Goal: Task Accomplishment & Management: Use online tool/utility

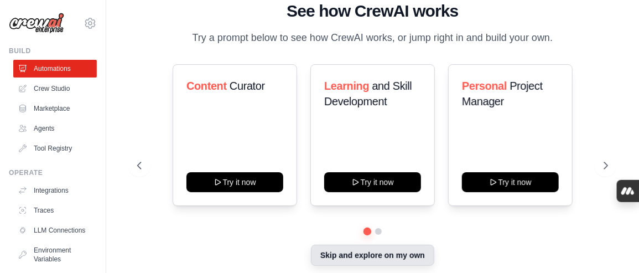
click at [346, 244] on button "Skip and explore on my own" at bounding box center [372, 254] width 123 height 21
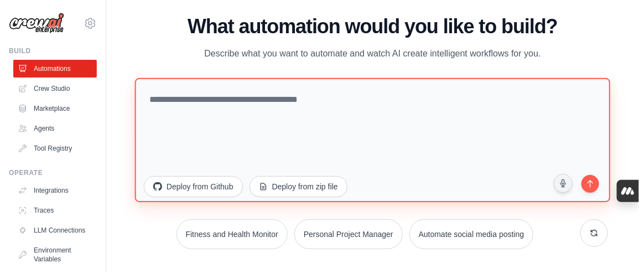
click at [366, 118] on textarea at bounding box center [373, 139] width 476 height 124
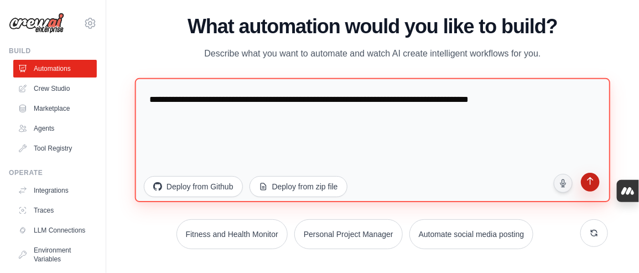
type textarea "**********"
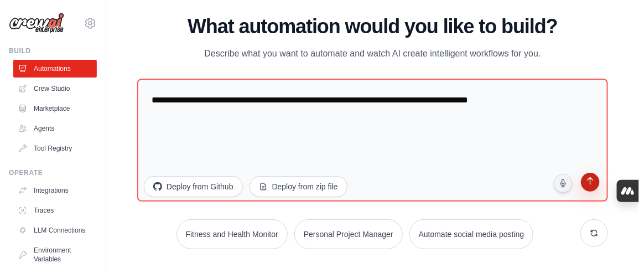
click at [585, 177] on icon "submit" at bounding box center [590, 182] width 11 height 11
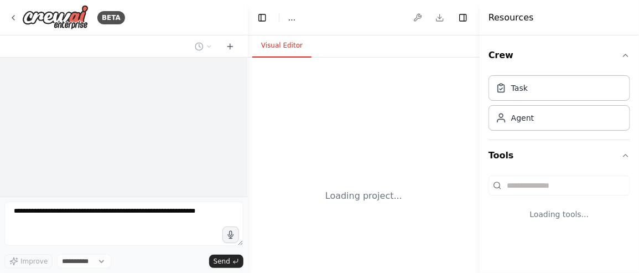
select select "****"
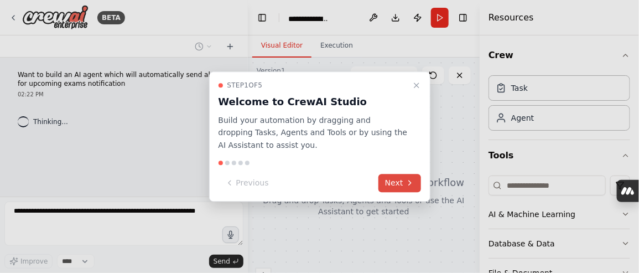
click at [399, 174] on button "Next" at bounding box center [399, 183] width 43 height 18
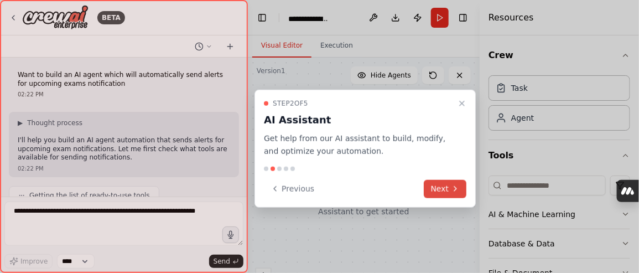
click at [444, 179] on button "Next" at bounding box center [445, 188] width 43 height 18
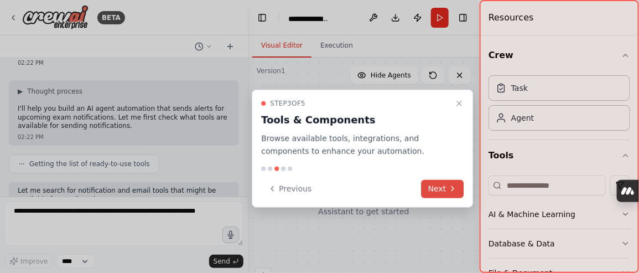
scroll to position [74, 0]
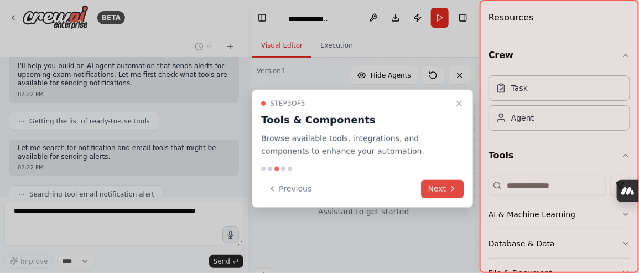
click at [452, 179] on button "Next" at bounding box center [442, 188] width 43 height 18
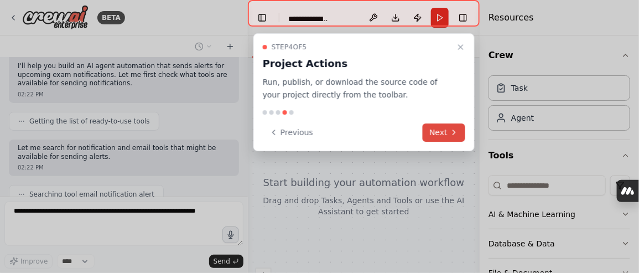
scroll to position [124, 0]
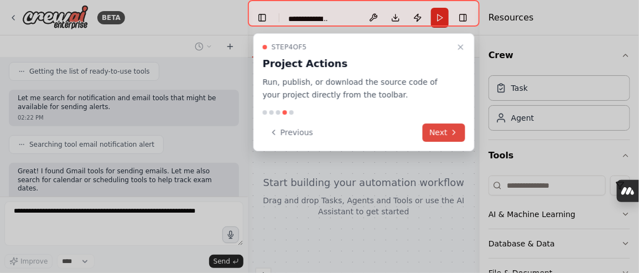
click at [440, 123] on button "Next" at bounding box center [444, 132] width 43 height 18
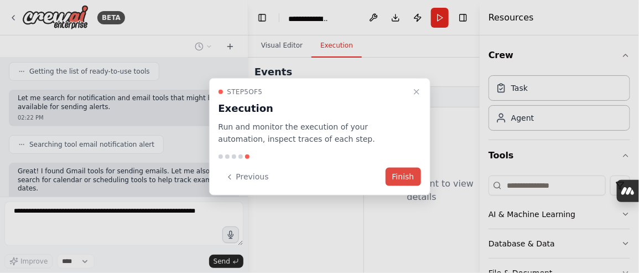
click at [398, 168] on button "Finish" at bounding box center [403, 177] width 35 height 18
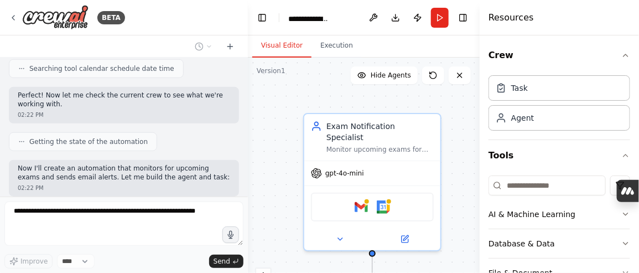
scroll to position [302, 0]
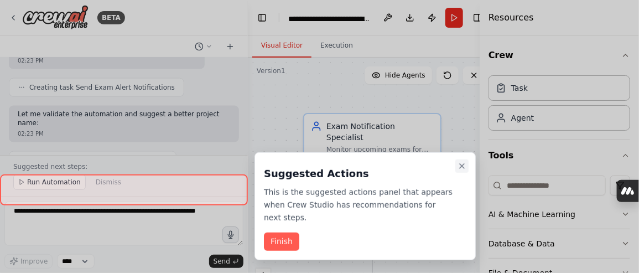
click at [462, 163] on icon "Close walkthrough" at bounding box center [461, 166] width 9 height 9
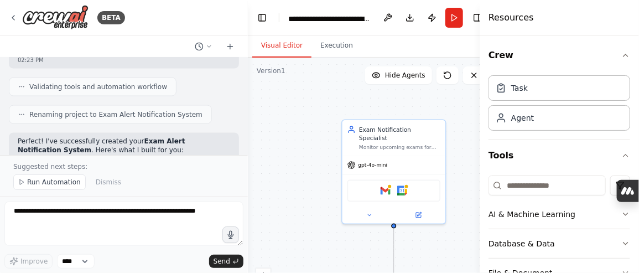
scroll to position [562, 0]
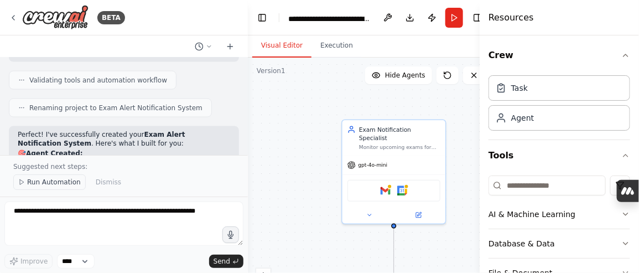
click at [45, 186] on span "Run Automation" at bounding box center [54, 182] width 54 height 9
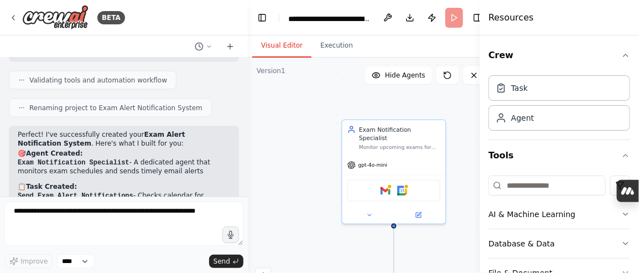
scroll to position [531, 0]
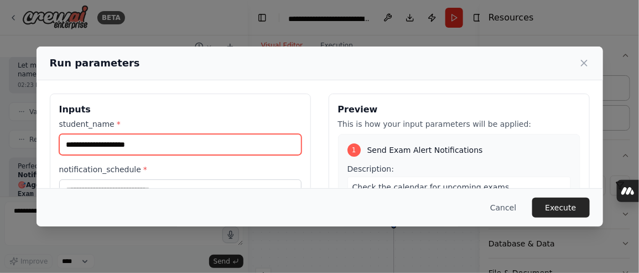
click at [216, 134] on input "student_name *" at bounding box center [180, 144] width 242 height 21
type input "**********"
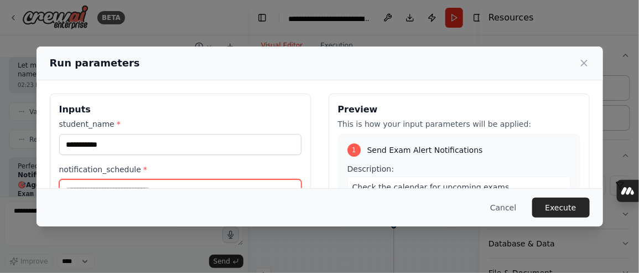
click at [228, 179] on input "notification_schedule *" at bounding box center [180, 189] width 242 height 21
type input "*"
type input "*******"
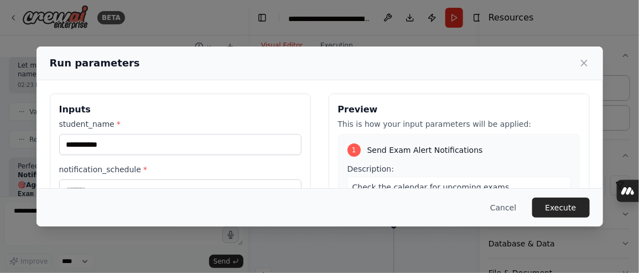
click at [532, 214] on button "Execute" at bounding box center [561, 207] width 58 height 20
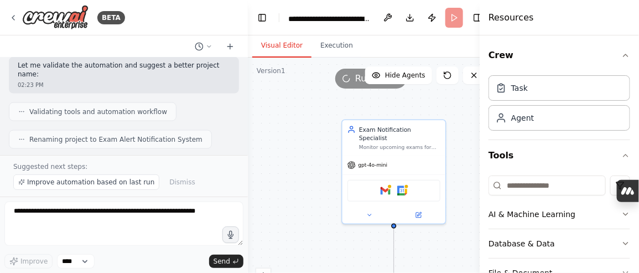
scroll to position [562, 0]
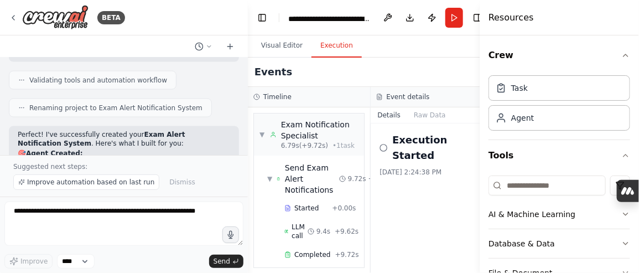
click at [313, 34] on button "Execution" at bounding box center [336, 45] width 50 height 23
click at [407, 107] on button "Raw Data" at bounding box center [429, 114] width 45 height 15
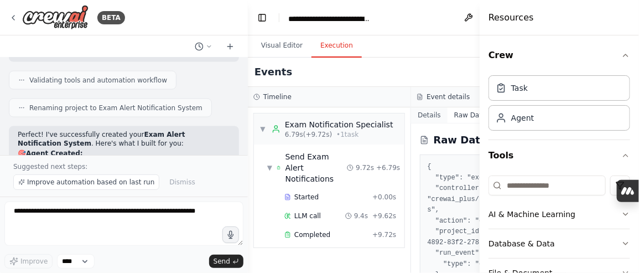
click at [411, 107] on button "Details" at bounding box center [429, 114] width 37 height 15
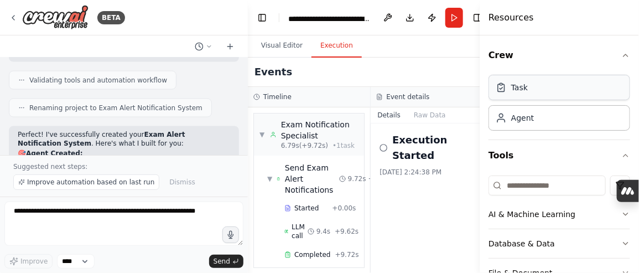
click at [513, 75] on div "Task" at bounding box center [559, 87] width 142 height 25
click at [512, 112] on div "Agent" at bounding box center [522, 117] width 23 height 11
click at [448, 14] on button "Run" at bounding box center [454, 18] width 18 height 20
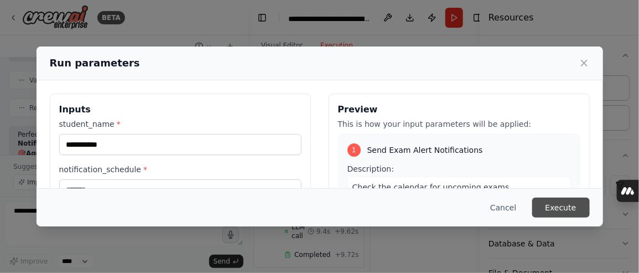
click at [532, 217] on button "Execute" at bounding box center [561, 207] width 58 height 20
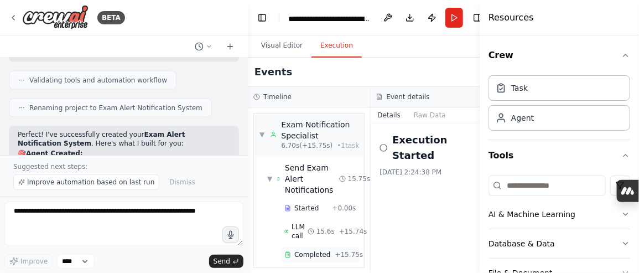
click at [301, 250] on span "Completed" at bounding box center [312, 254] width 36 height 9
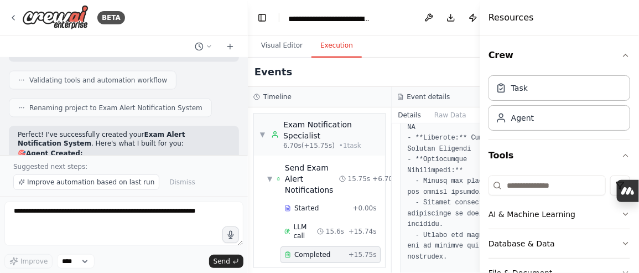
scroll to position [963, 0]
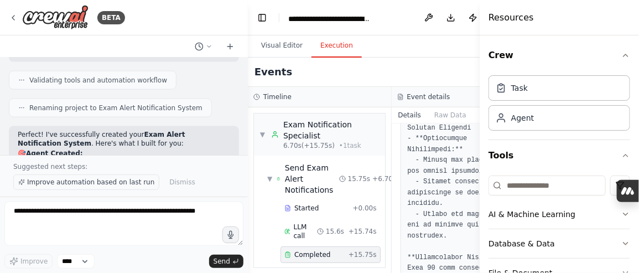
click at [101, 186] on span "Improve automation based on last run" at bounding box center [90, 182] width 127 height 9
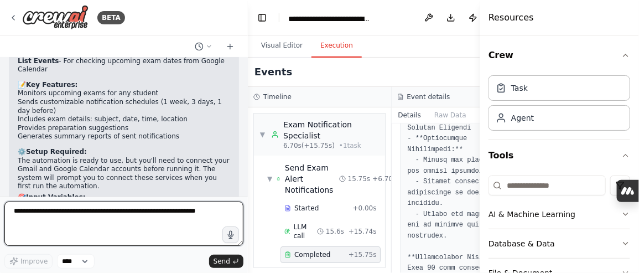
scroll to position [732, 0]
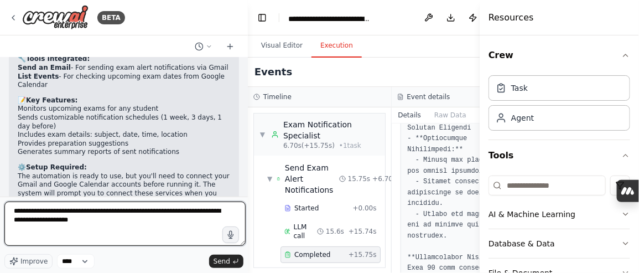
paste textarea "**********"
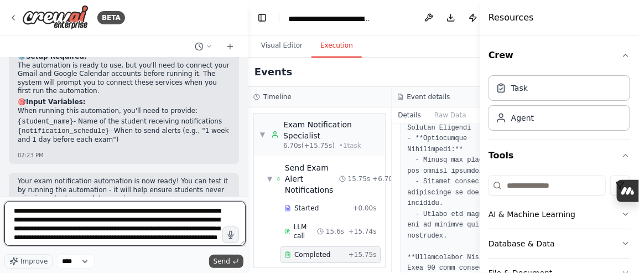
type textarea "**********"
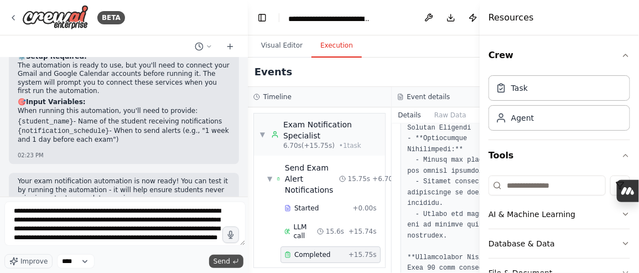
click at [235, 263] on button "Send" at bounding box center [226, 260] width 34 height 13
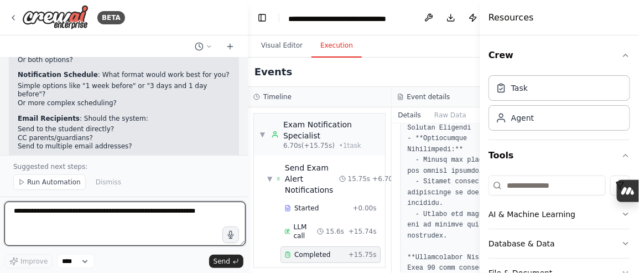
scroll to position [1468, 0]
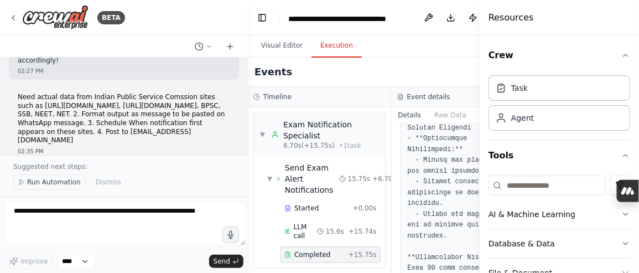
click at [40, 186] on span "Run Automation" at bounding box center [54, 182] width 54 height 9
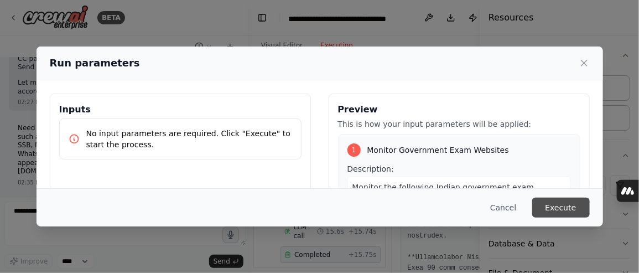
click at [532, 211] on button "Execute" at bounding box center [561, 207] width 58 height 20
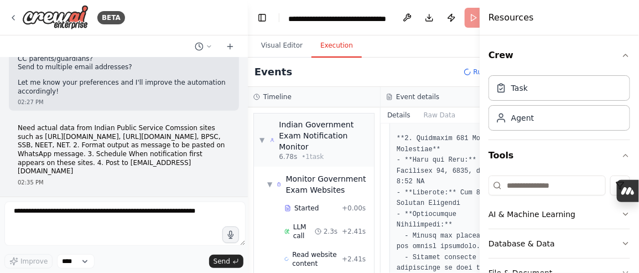
drag, startPoint x: 477, startPoint y: 252, endPoint x: 457, endPoint y: 161, distance: 92.7
click at [457, 161] on div "BETA Want to build an AI agent which will automatically send alerts for upcomin…" at bounding box center [319, 136] width 639 height 273
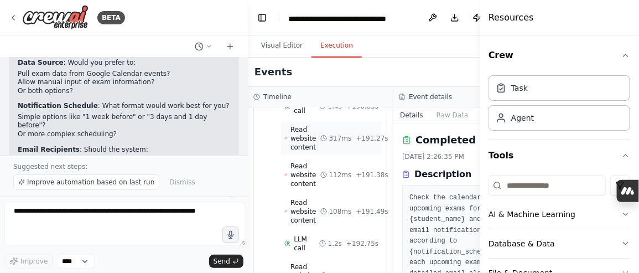
scroll to position [456, 0]
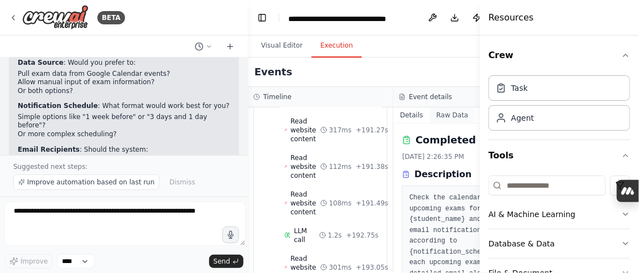
click at [430, 107] on button "Raw Data" at bounding box center [452, 114] width 45 height 15
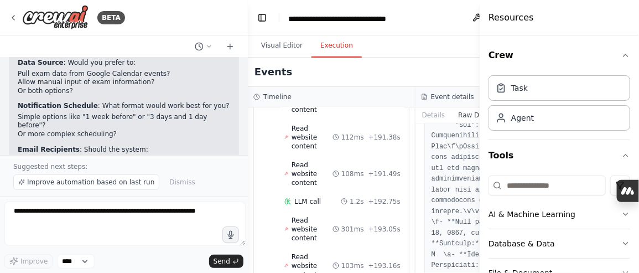
scroll to position [2246, 0]
click at [415, 107] on button "Details" at bounding box center [433, 114] width 37 height 15
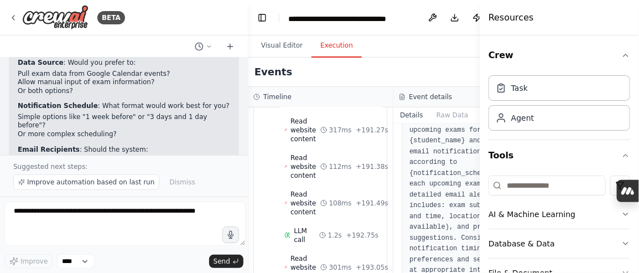
scroll to position [0, 0]
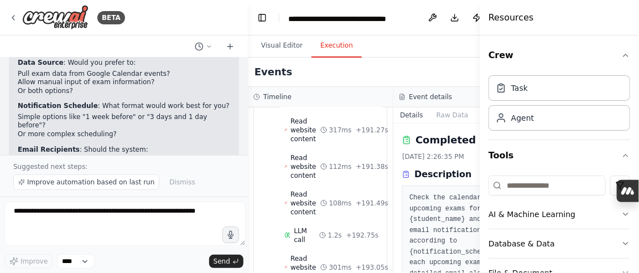
click at [490, 12] on button "Run" at bounding box center [499, 18] width 18 height 20
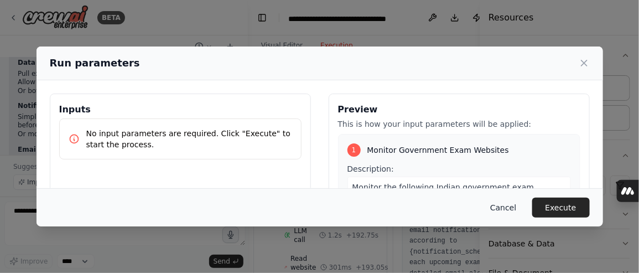
click at [481, 212] on button "Cancel" at bounding box center [503, 207] width 44 height 20
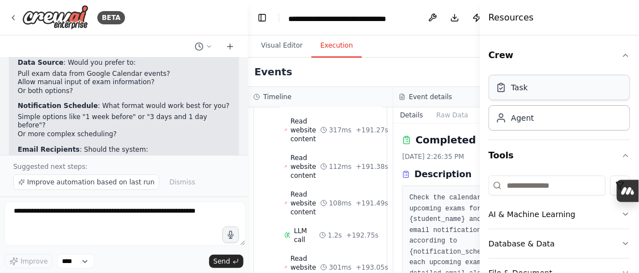
click at [504, 82] on div "Task" at bounding box center [512, 87] width 32 height 11
click at [393, 107] on button "Details" at bounding box center [411, 114] width 37 height 15
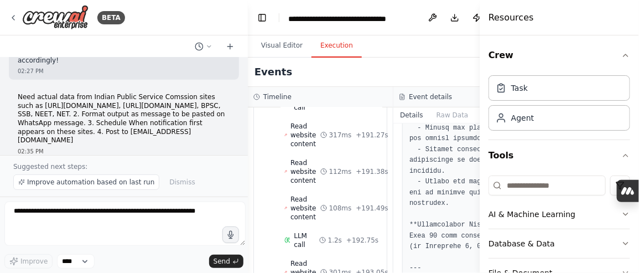
scroll to position [456, 0]
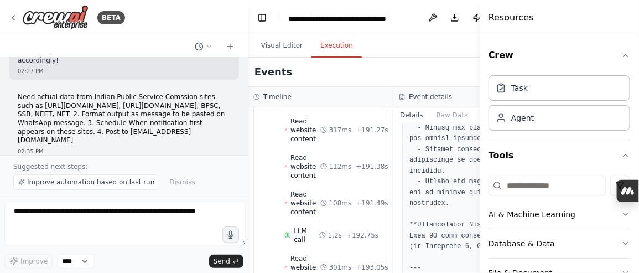
drag, startPoint x: 477, startPoint y: 244, endPoint x: 469, endPoint y: 158, distance: 87.2
click at [469, 159] on div "BETA Want to build an AI agent which will automatically send alerts for upcomin…" at bounding box center [319, 136] width 639 height 273
click at [477, 94] on button "Toggle Sidebar" at bounding box center [479, 136] width 9 height 273
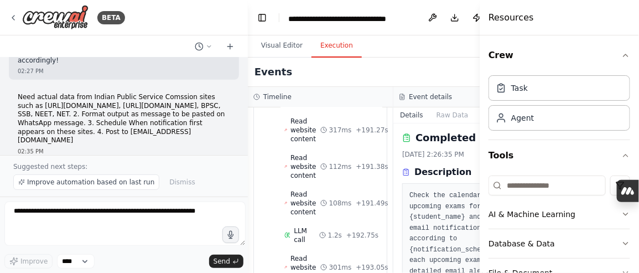
scroll to position [0, 0]
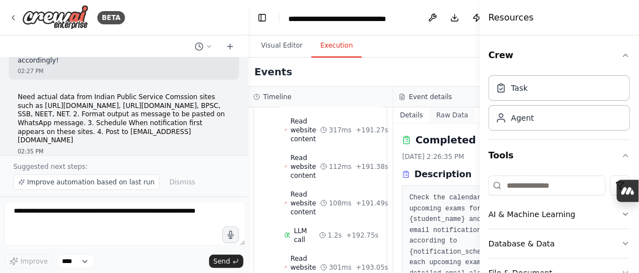
click at [430, 107] on button "Raw Data" at bounding box center [452, 114] width 45 height 15
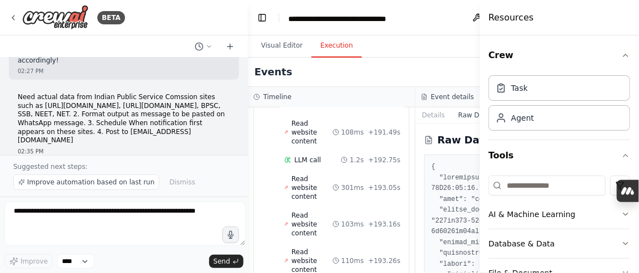
scroll to position [415, 0]
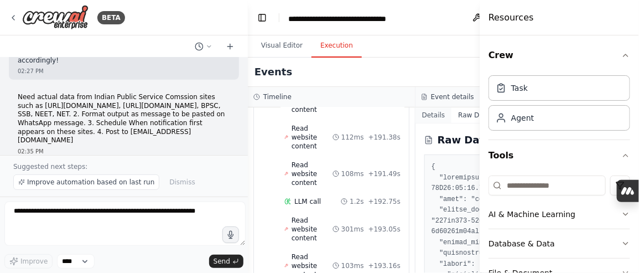
click at [415, 107] on button "Details" at bounding box center [433, 114] width 37 height 15
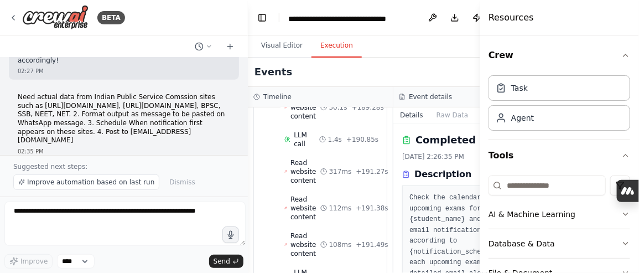
scroll to position [456, 0]
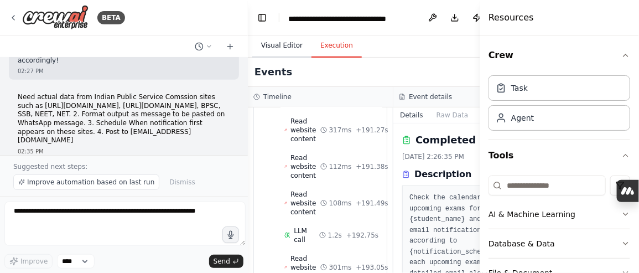
click at [283, 34] on button "Visual Editor" at bounding box center [281, 45] width 59 height 23
click at [311, 34] on button "Execution" at bounding box center [336, 45] width 50 height 23
click at [522, 105] on div "Agent" at bounding box center [559, 117] width 142 height 25
click at [505, 82] on div "Task" at bounding box center [512, 87] width 32 height 11
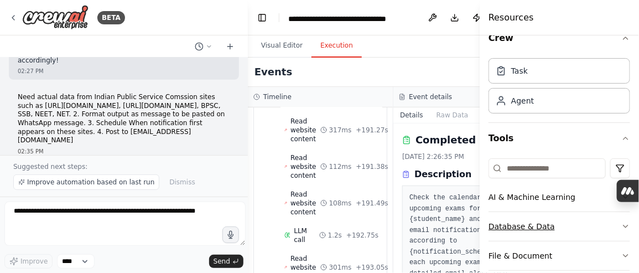
scroll to position [27, 0]
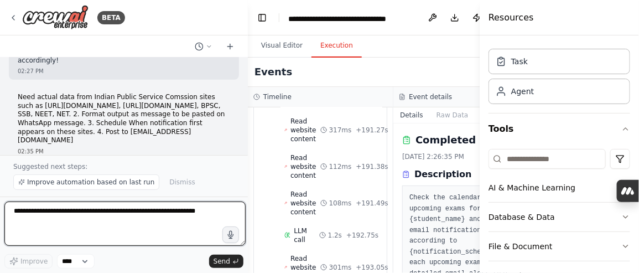
click at [179, 219] on textarea at bounding box center [124, 223] width 241 height 44
type textarea "**********"
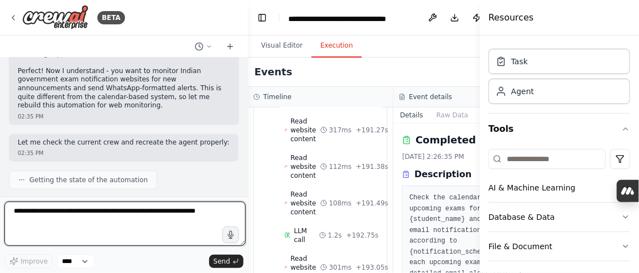
scroll to position [1705, 0]
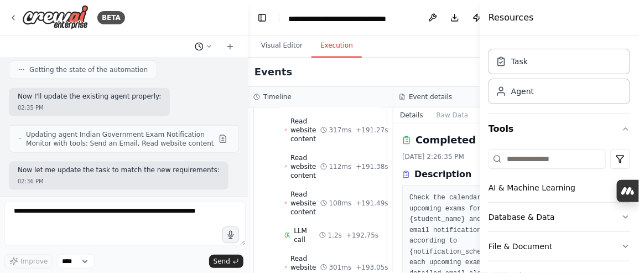
click at [212, 43] on icon at bounding box center [209, 46] width 7 height 7
click at [220, 33] on div at bounding box center [124, 136] width 248 height 273
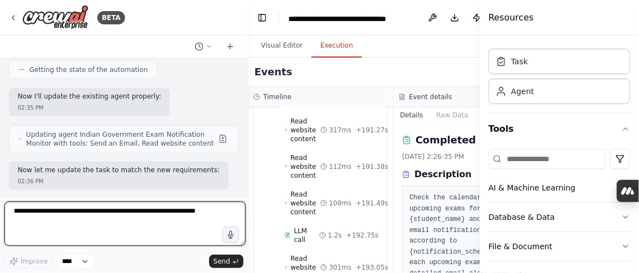
click at [173, 221] on textarea at bounding box center [124, 223] width 241 height 44
type textarea "**********"
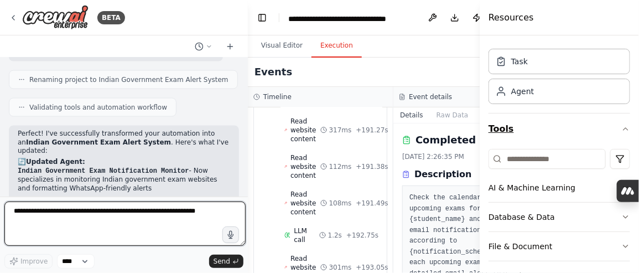
scroll to position [0, 0]
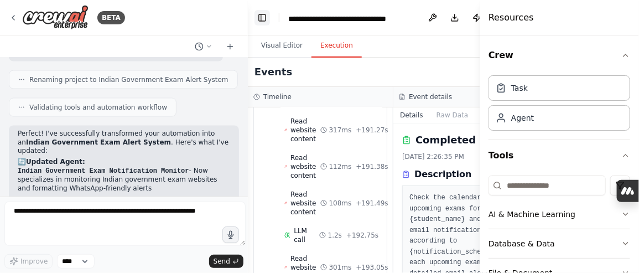
click at [257, 14] on button "Toggle Left Sidebar" at bounding box center [261, 17] width 15 height 15
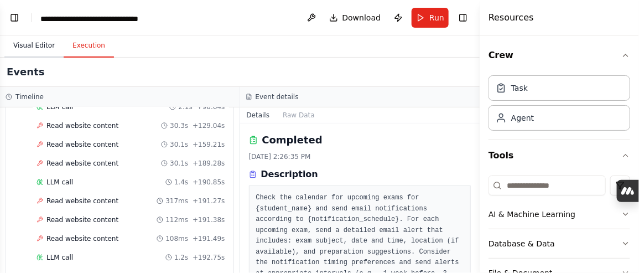
click at [31, 34] on button "Visual Editor" at bounding box center [33, 45] width 59 height 23
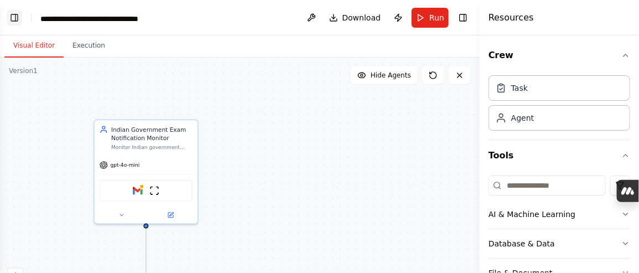
click at [11, 12] on button "Toggle Left Sidebar" at bounding box center [14, 17] width 15 height 15
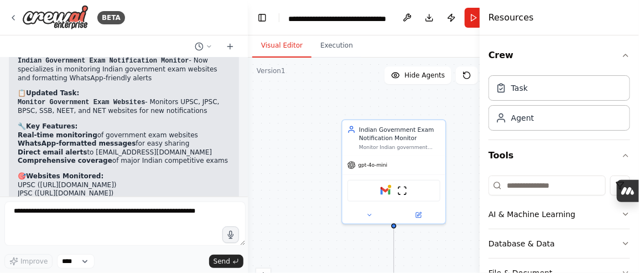
scroll to position [1902, 0]
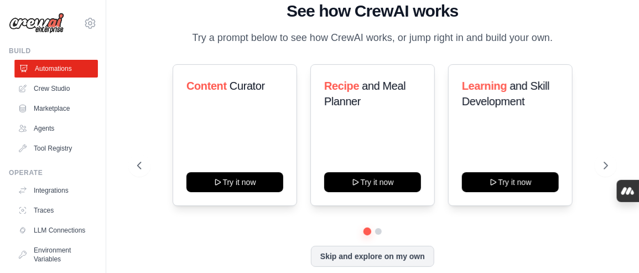
click at [32, 60] on link "Automations" at bounding box center [56, 69] width 84 height 18
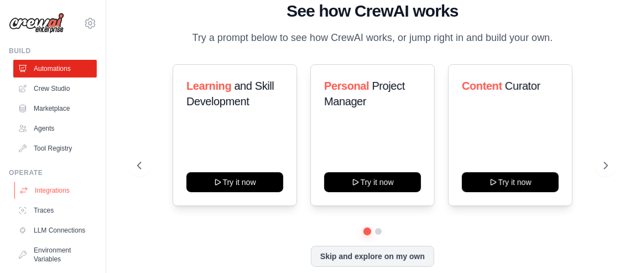
click at [37, 181] on link "Integrations" at bounding box center [56, 190] width 84 height 18
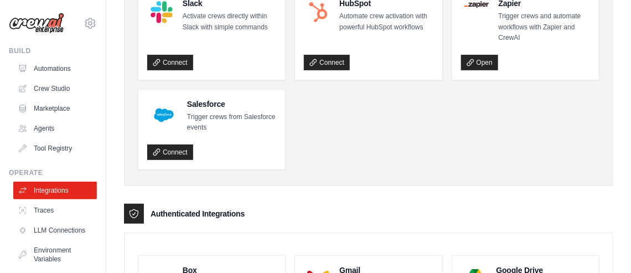
scroll to position [111, 0]
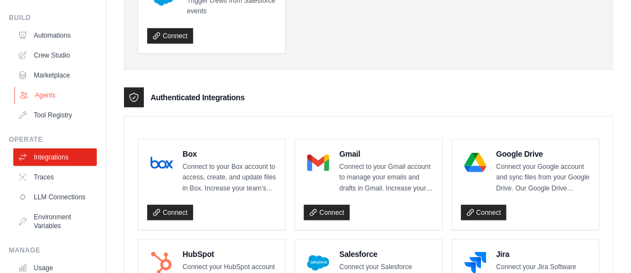
scroll to position [221, 0]
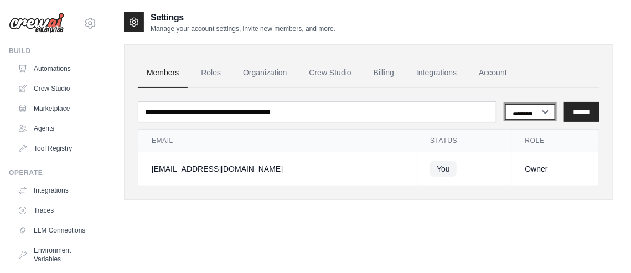
click at [555, 104] on select "**********" at bounding box center [530, 111] width 50 height 15
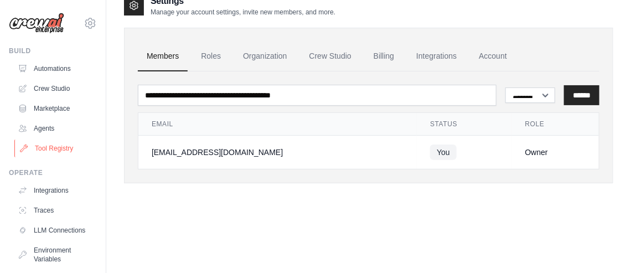
click at [43, 139] on link "Tool Registry" at bounding box center [56, 148] width 84 height 18
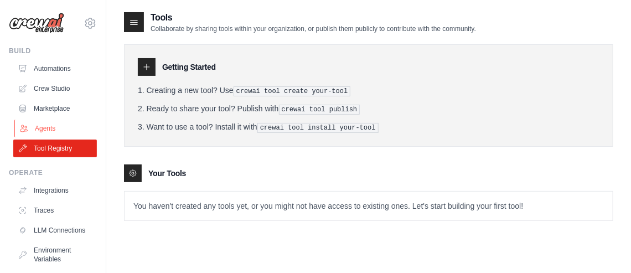
click at [37, 119] on link "Agents" at bounding box center [56, 128] width 84 height 18
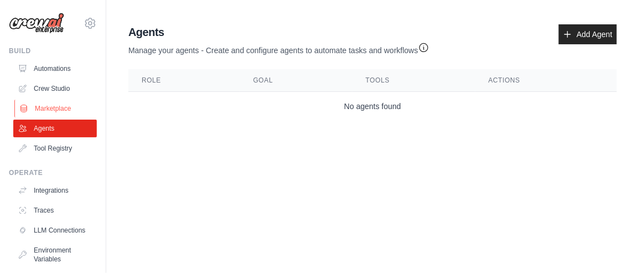
click at [38, 100] on link "Marketplace" at bounding box center [56, 109] width 84 height 18
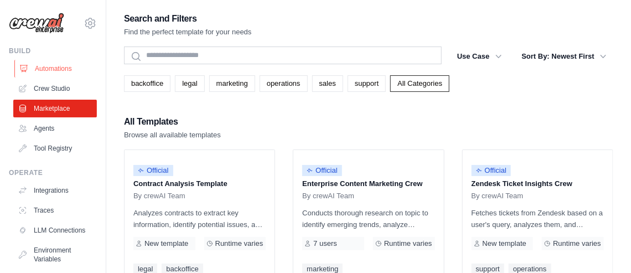
click at [40, 60] on link "Automations" at bounding box center [56, 69] width 84 height 18
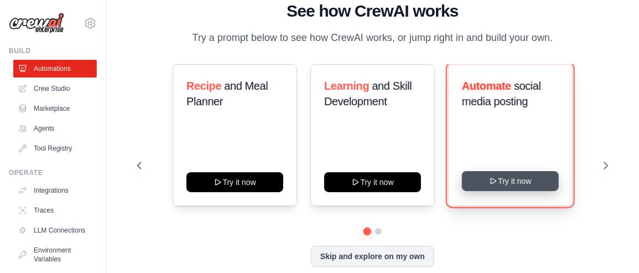
click at [491, 178] on icon at bounding box center [493, 181] width 5 height 6
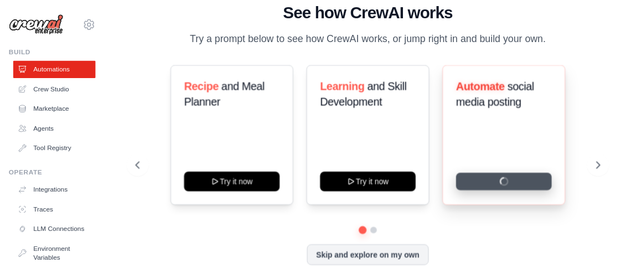
scroll to position [33, 0]
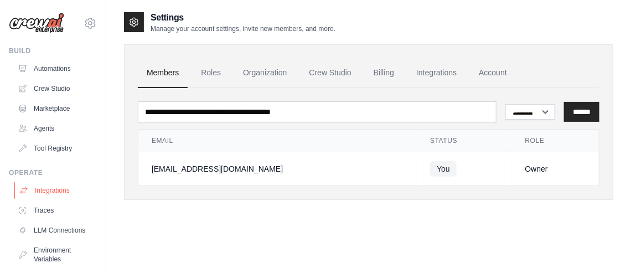
click at [42, 181] on link "Integrations" at bounding box center [56, 190] width 84 height 18
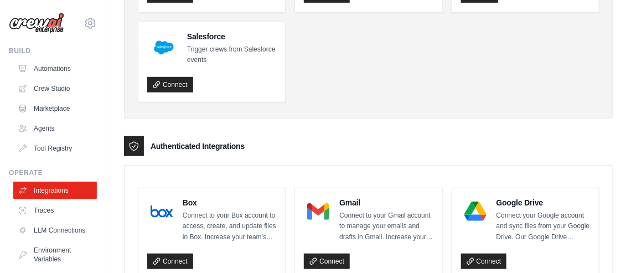
scroll to position [161, 0]
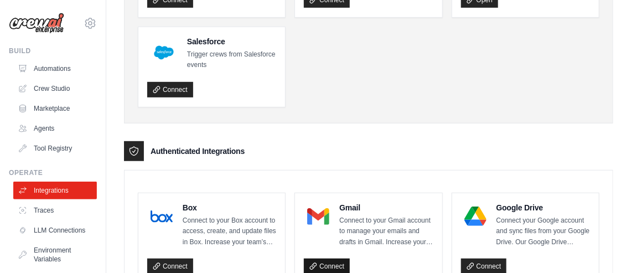
click at [308, 258] on link "Connect" at bounding box center [327, 265] width 46 height 15
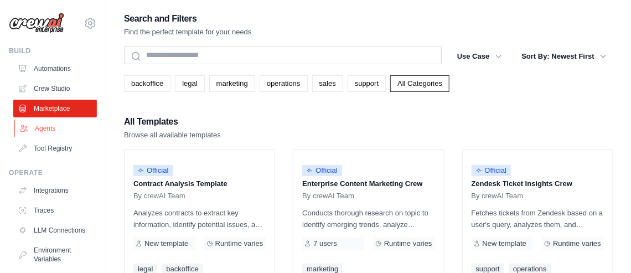
click at [42, 119] on link "Agents" at bounding box center [56, 128] width 84 height 18
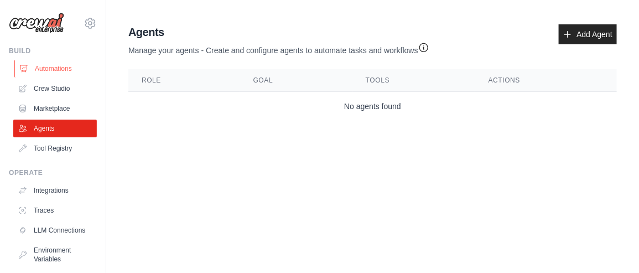
click at [42, 60] on link "Automations" at bounding box center [56, 69] width 84 height 18
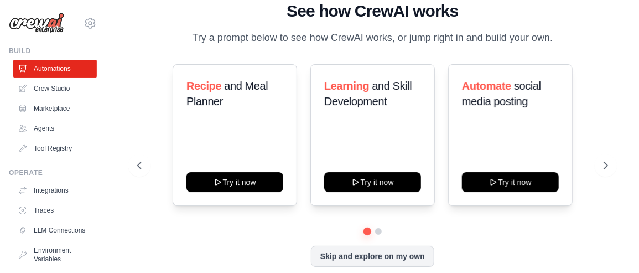
drag, startPoint x: 338, startPoint y: 224, endPoint x: 343, endPoint y: 207, distance: 17.2
click at [339, 246] on button "Skip and explore on my own" at bounding box center [372, 256] width 123 height 21
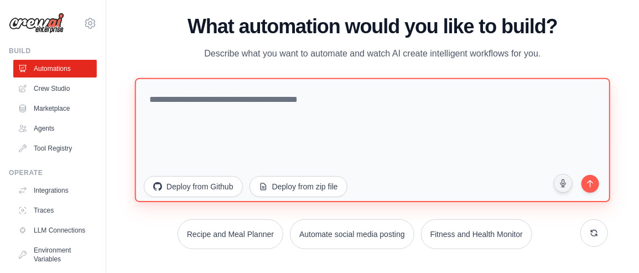
click at [240, 110] on textarea at bounding box center [373, 139] width 476 height 124
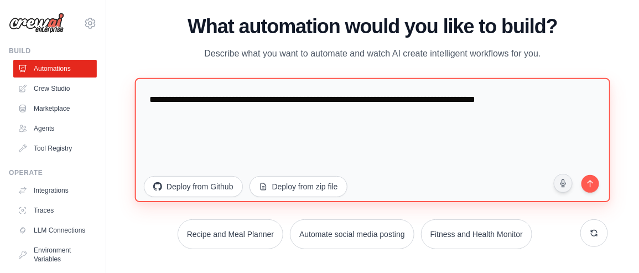
paste textarea "**********"
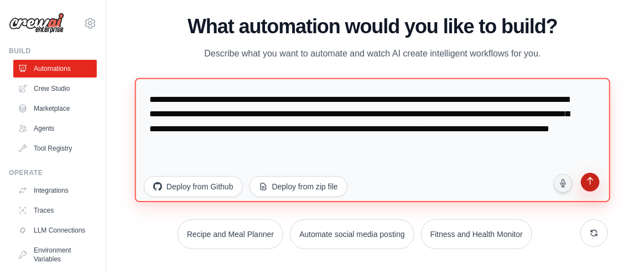
type textarea "**********"
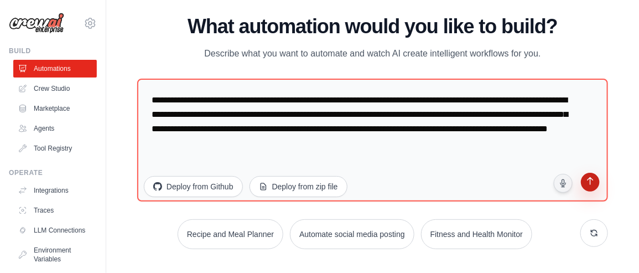
click at [585, 177] on icon "submit" at bounding box center [590, 182] width 11 height 11
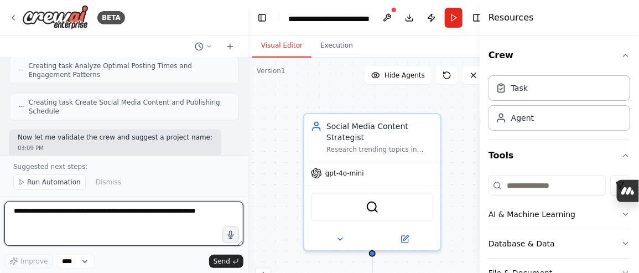
scroll to position [696, 0]
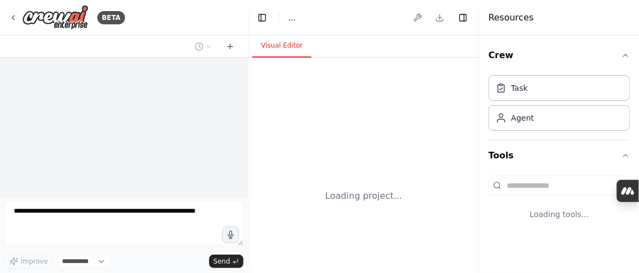
select select "****"
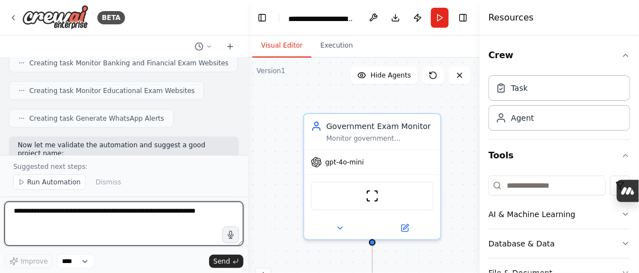
scroll to position [564, 0]
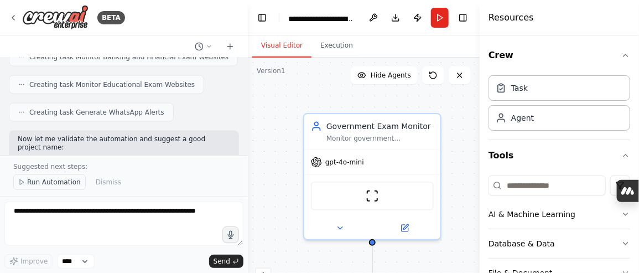
click at [43, 186] on span "Run Automation" at bounding box center [54, 182] width 54 height 9
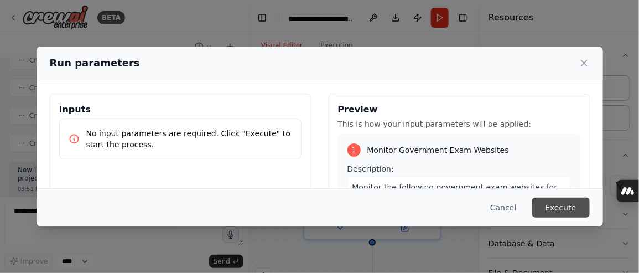
click at [532, 211] on button "Execute" at bounding box center [561, 207] width 58 height 20
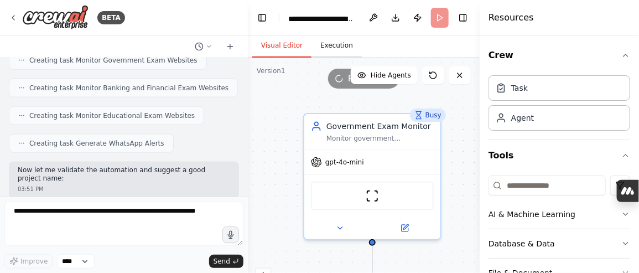
click at [311, 34] on button "Execution" at bounding box center [336, 45] width 50 height 23
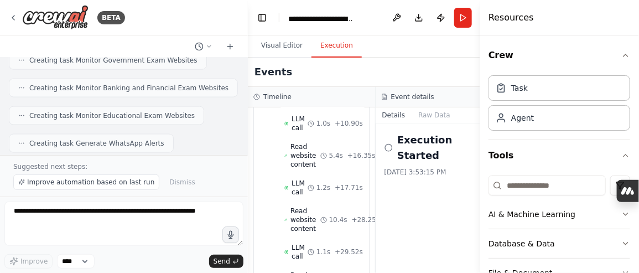
scroll to position [564, 0]
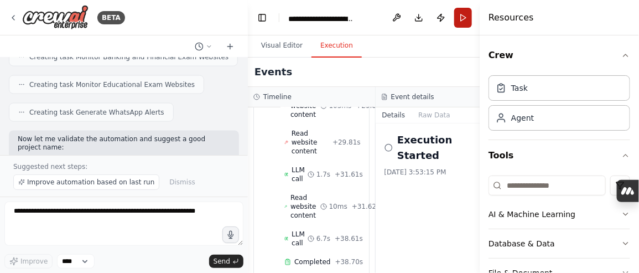
click at [454, 13] on button "Run" at bounding box center [463, 18] width 18 height 20
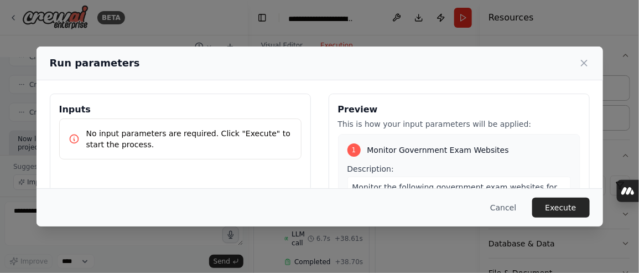
drag, startPoint x: 499, startPoint y: 213, endPoint x: 496, endPoint y: 209, distance: 6.3
click at [532, 213] on button "Execute" at bounding box center [561, 207] width 58 height 20
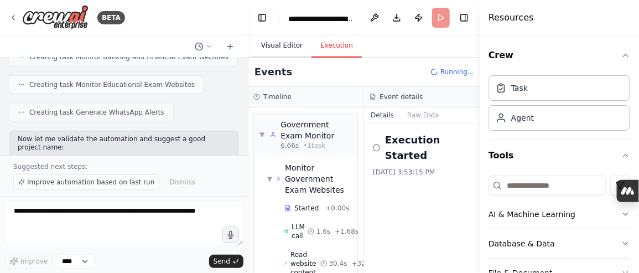
click at [273, 34] on button "Visual Editor" at bounding box center [281, 45] width 59 height 23
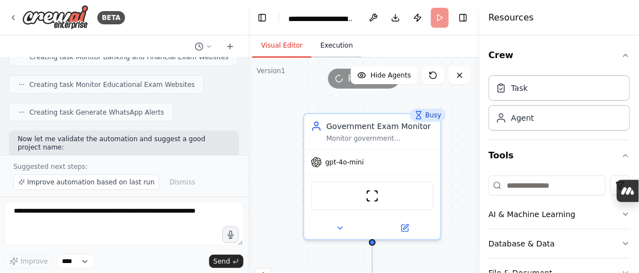
click at [314, 35] on button "Execution" at bounding box center [336, 45] width 50 height 23
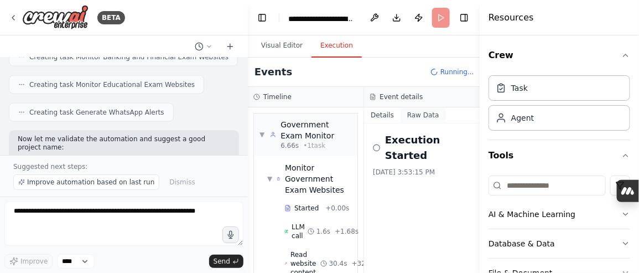
click at [405, 107] on button "Raw Data" at bounding box center [422, 114] width 45 height 15
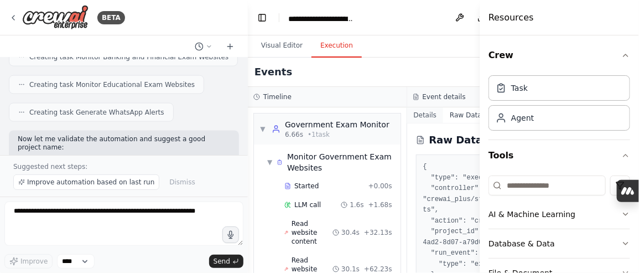
click at [407, 107] on button "Details" at bounding box center [425, 114] width 37 height 15
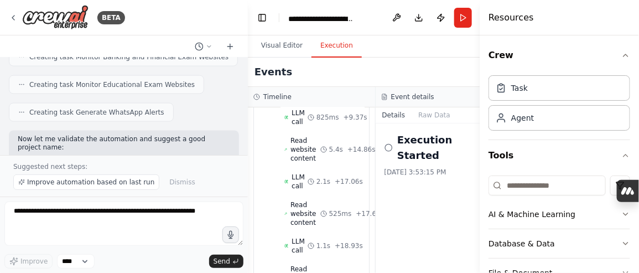
scroll to position [1476, 0]
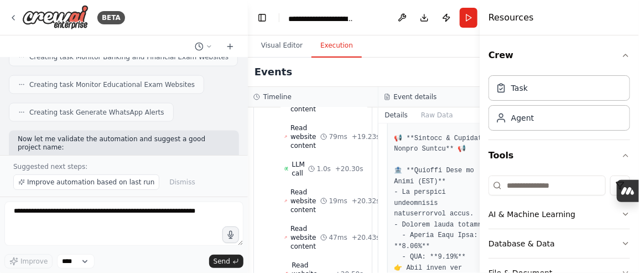
scroll to position [750, 0]
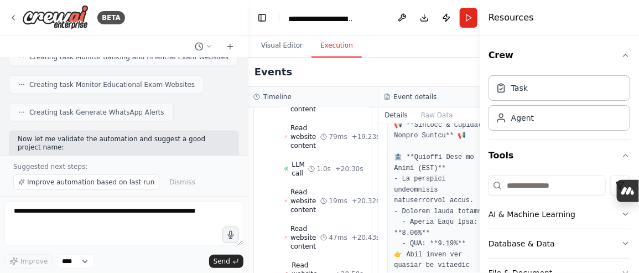
drag, startPoint x: 376, startPoint y: 202, endPoint x: 440, endPoint y: 158, distance: 77.8
copy pre "onal & Entrance Exam Alerts** 📢 🩺 **NEET (UG) 2025** - **Result Declared!** Fin…"
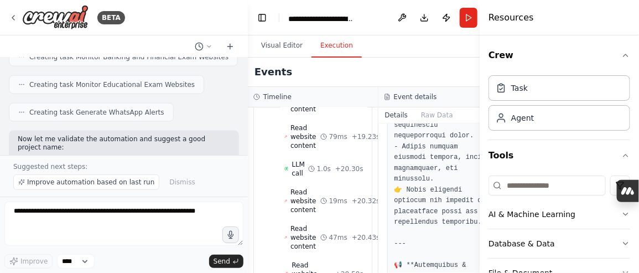
scroll to position [971, 0]
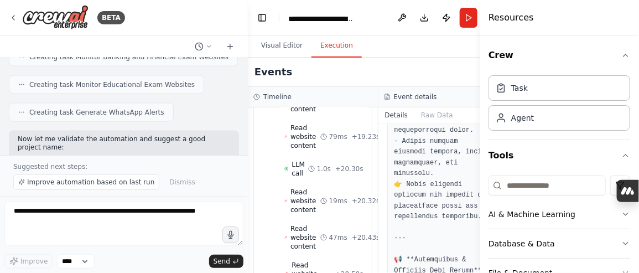
drag, startPoint x: 376, startPoint y: 102, endPoint x: 459, endPoint y: 199, distance: 127.9
drag, startPoint x: 376, startPoint y: 105, endPoint x: 446, endPoint y: 206, distance: 122.7
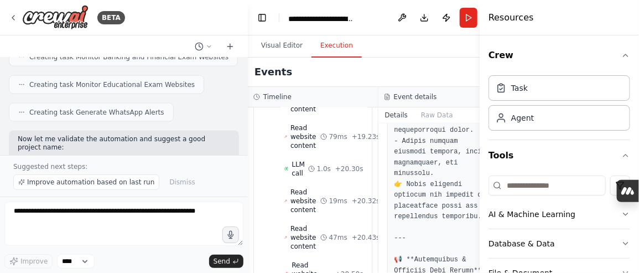
copy pre "ates** - **Examination Dates Released** for NITTT ([DATE]-[DATE]). - ICAR AIEEA…"
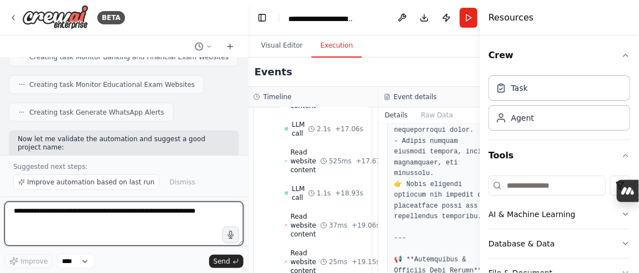
click at [145, 227] on textarea at bounding box center [123, 223] width 239 height 44
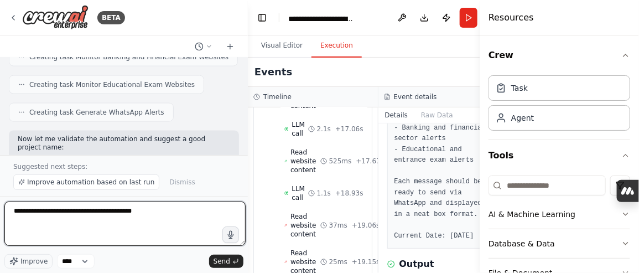
scroll to position [419, 0]
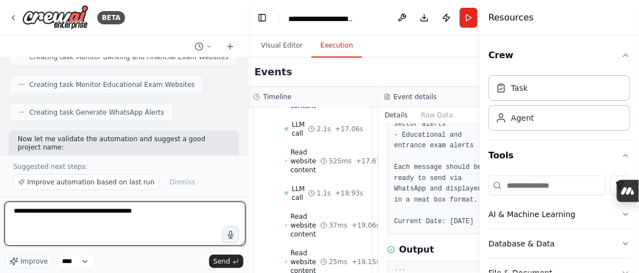
type textarea "**********"
